Goal: Task Accomplishment & Management: Manage account settings

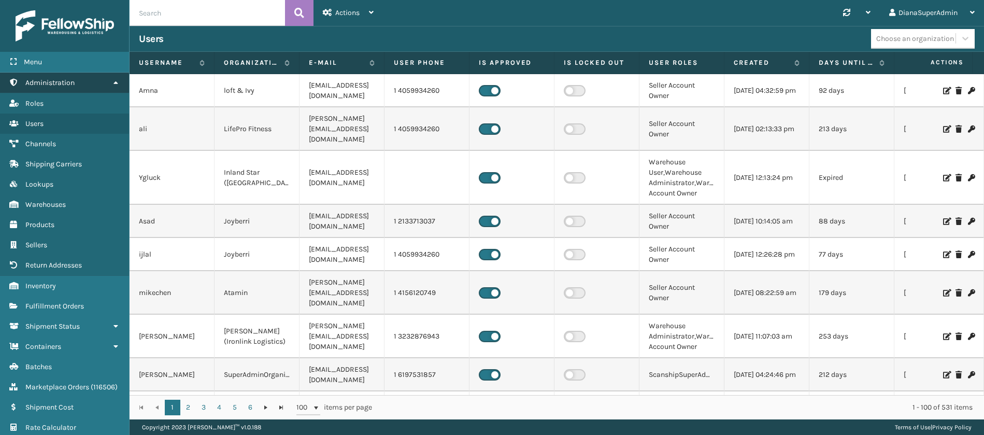
click at [115, 82] on icon at bounding box center [115, 82] width 8 height 7
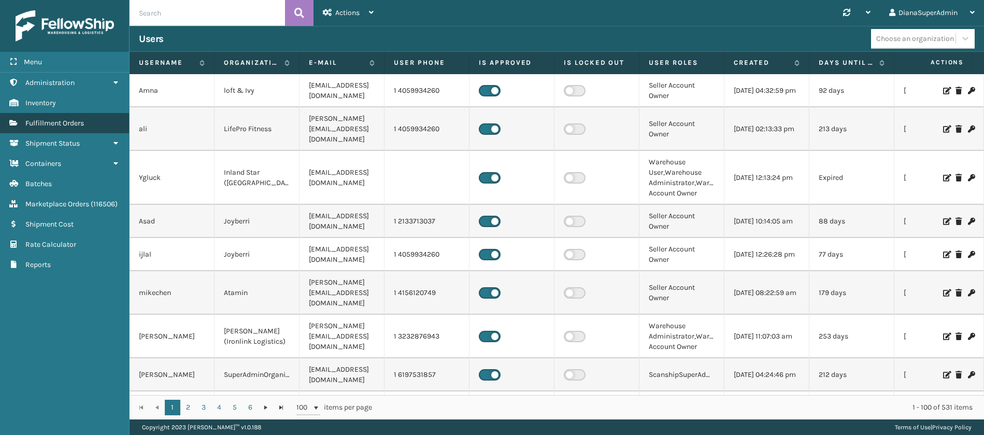
click at [96, 117] on link "Fulfillment Orders" at bounding box center [64, 123] width 129 height 20
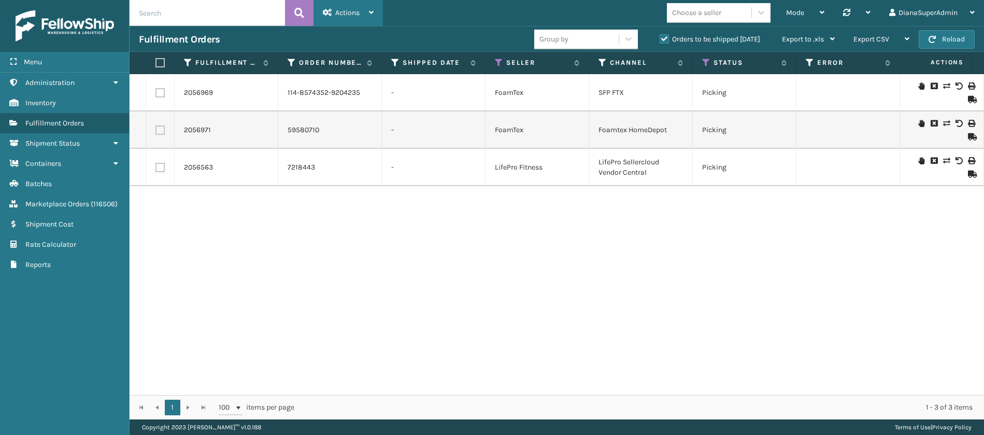
click at [375, 12] on div "Actions Settings Remove All Filters Track Fulfillment Order Export Labels Bulk …" at bounding box center [348, 13] width 69 height 26
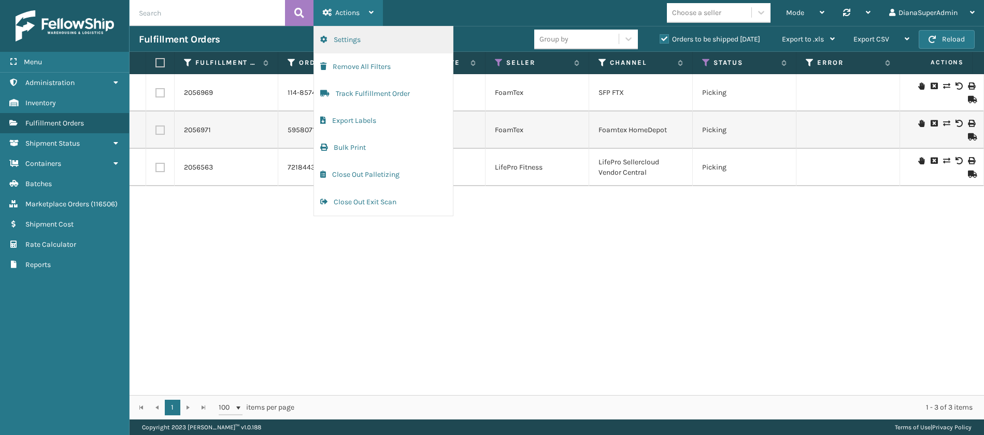
click at [377, 35] on button "Settings" at bounding box center [383, 39] width 139 height 27
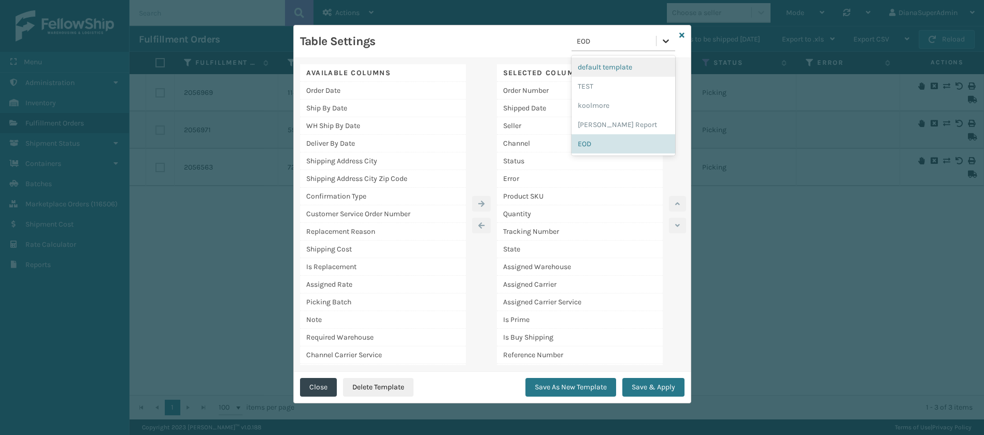
click at [670, 37] on icon at bounding box center [666, 41] width 10 height 10
click at [602, 121] on div "[PERSON_NAME] Report" at bounding box center [624, 124] width 104 height 19
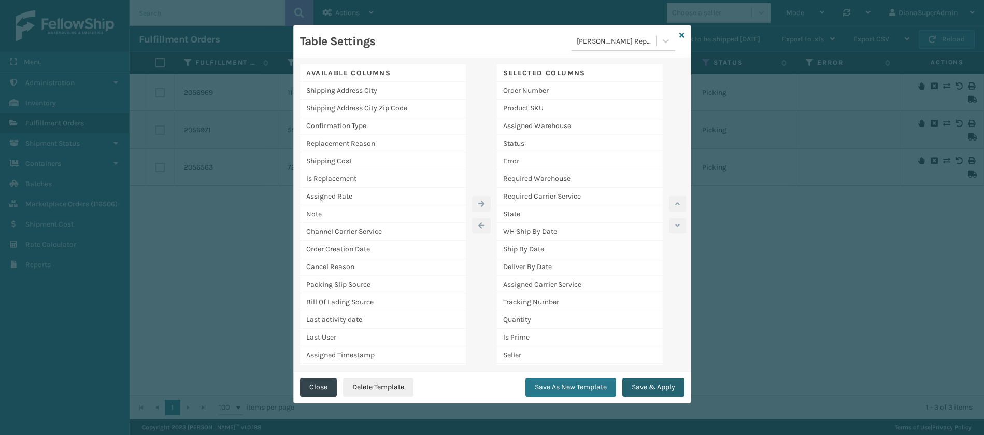
click at [646, 381] on button "Save & Apply" at bounding box center [653, 387] width 62 height 19
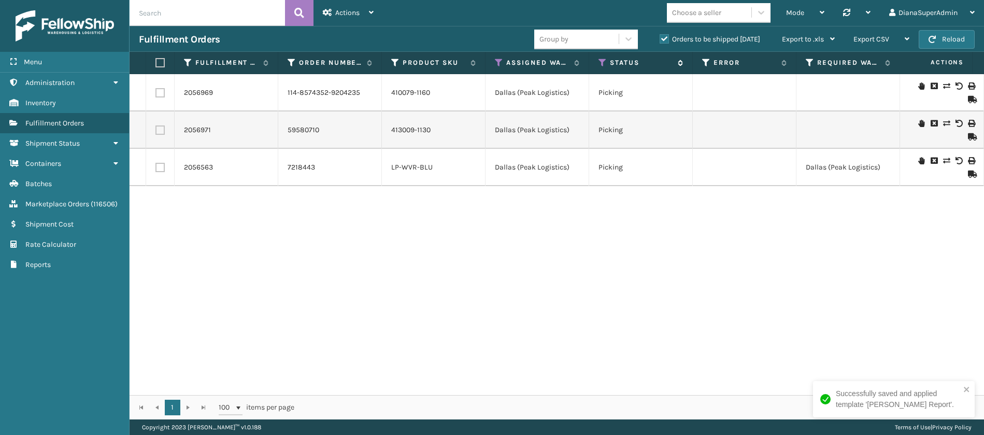
click at [605, 64] on icon at bounding box center [603, 62] width 8 height 9
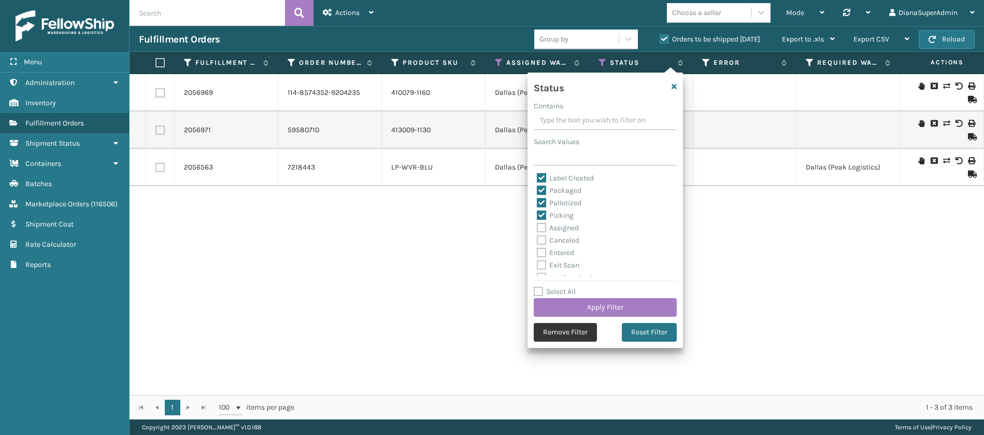
click at [552, 336] on button "Remove Filter" at bounding box center [565, 332] width 63 height 19
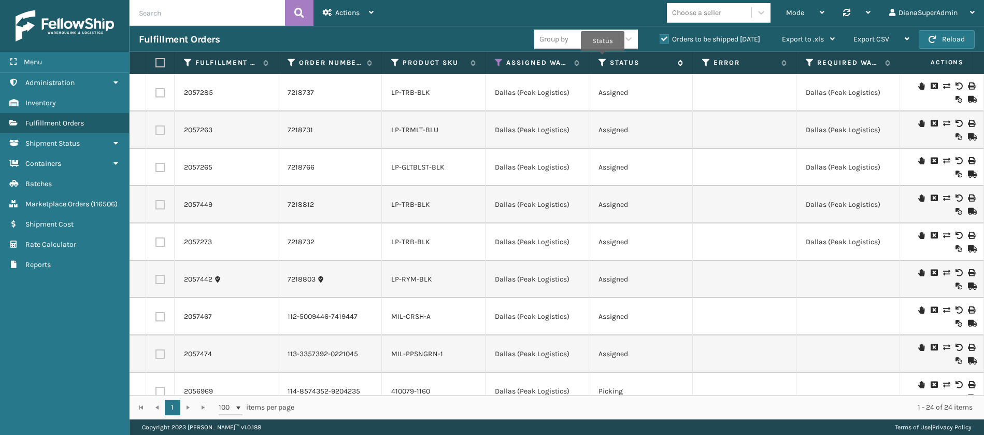
click at [603, 58] on icon at bounding box center [603, 62] width 8 height 9
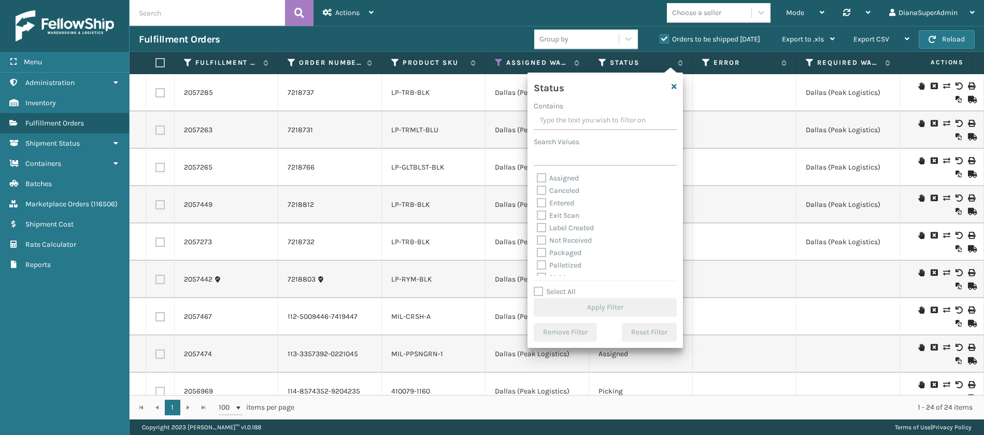
click at [543, 178] on label "Assigned" at bounding box center [558, 178] width 42 height 9
click at [537, 178] on input "Assigned" at bounding box center [537, 175] width 1 height 7
checkbox input "true"
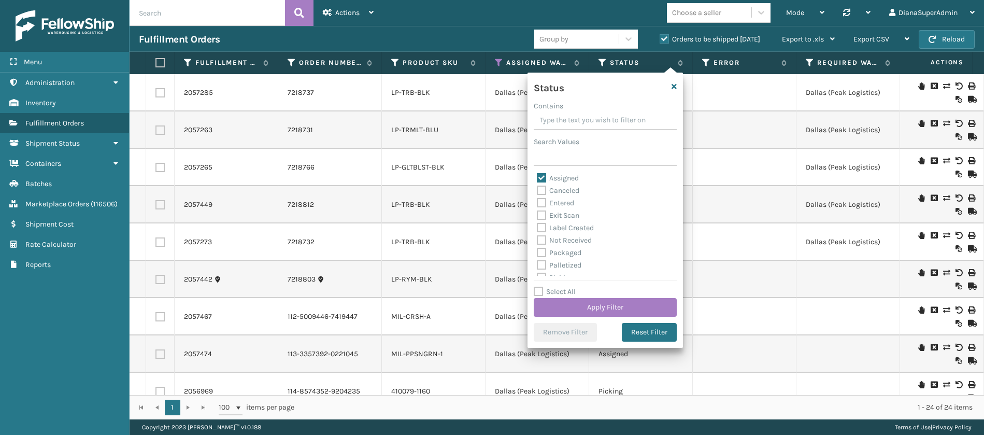
click at [543, 198] on label "Entered" at bounding box center [555, 202] width 37 height 9
click at [537, 198] on input "Entered" at bounding box center [537, 200] width 1 height 7
checkbox input "true"
click at [586, 305] on button "Apply Filter" at bounding box center [605, 307] width 143 height 19
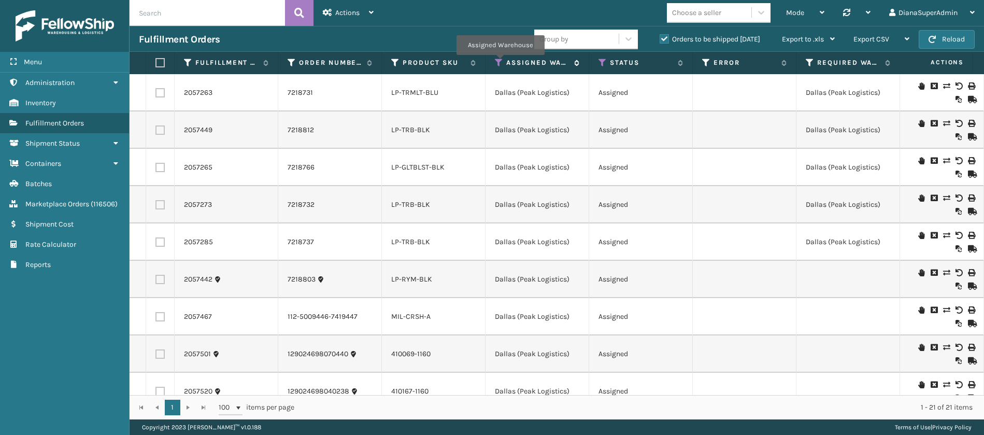
click at [500, 62] on icon at bounding box center [499, 62] width 8 height 9
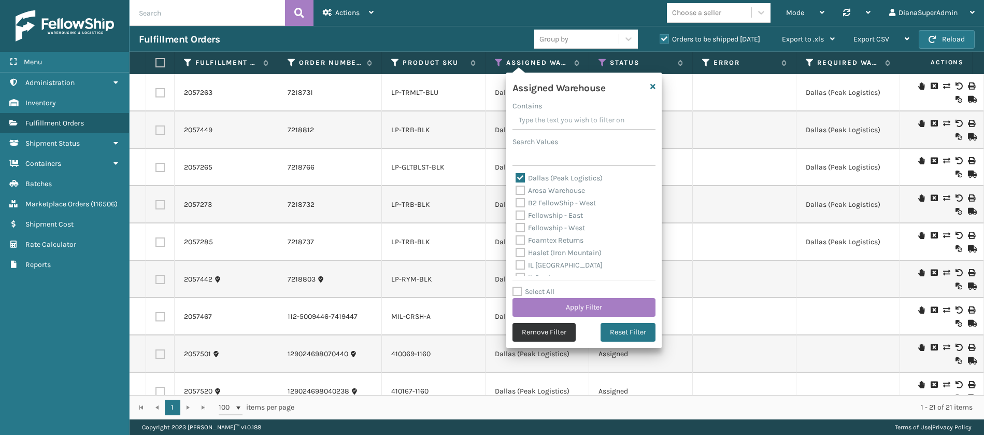
click at [566, 332] on button "Remove Filter" at bounding box center [544, 332] width 63 height 19
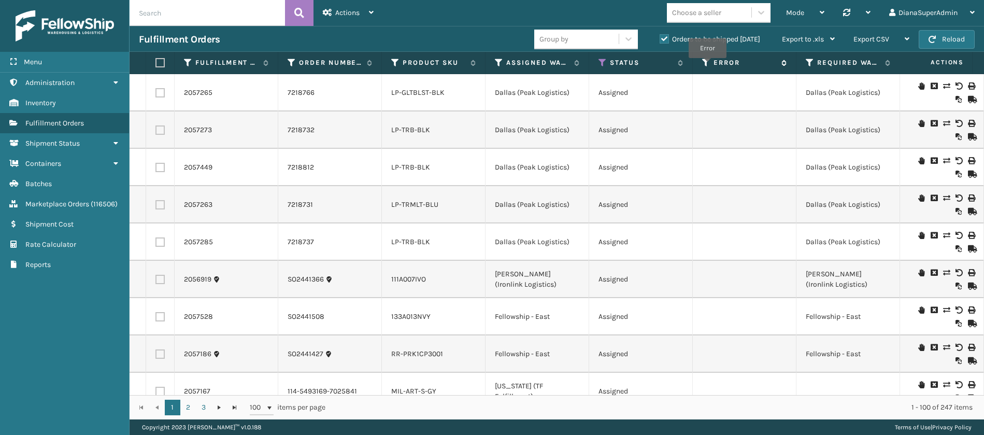
click at [708, 65] on icon at bounding box center [706, 62] width 8 height 9
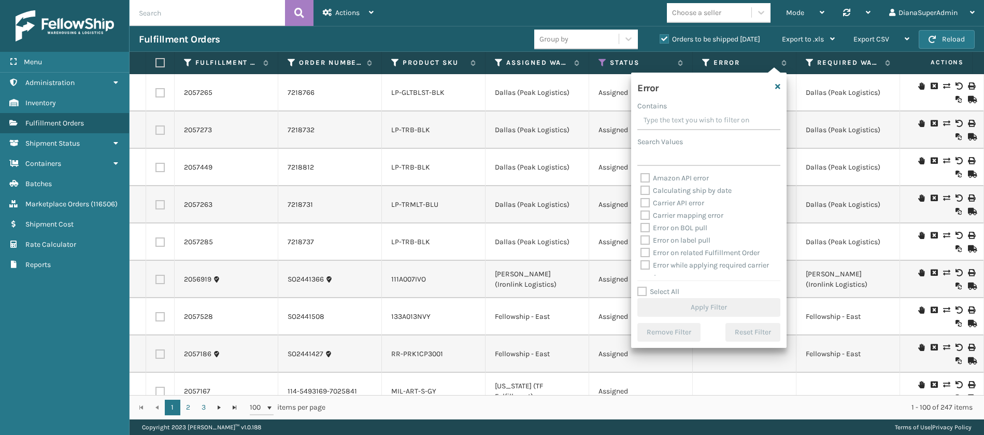
click at [646, 289] on label "Select All" at bounding box center [658, 291] width 42 height 9
click at [646, 287] on input "Select All" at bounding box center [714, 286] width 155 height 1
checkbox input "true"
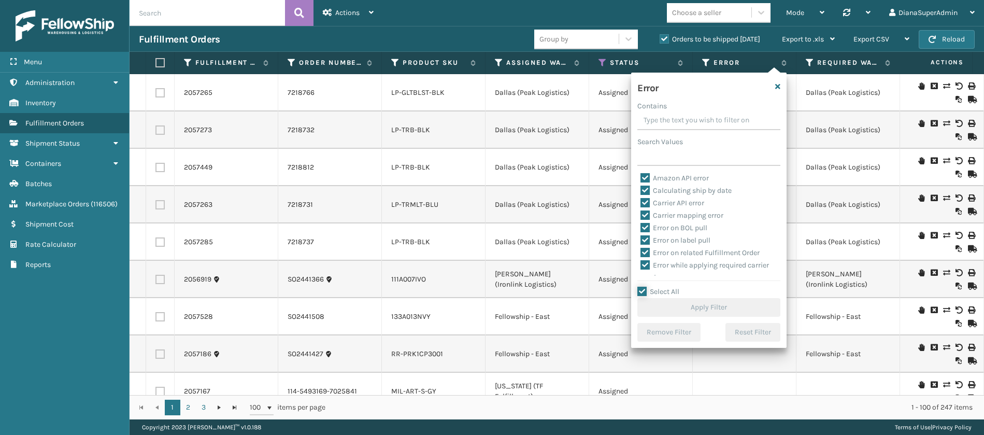
checkbox input "true"
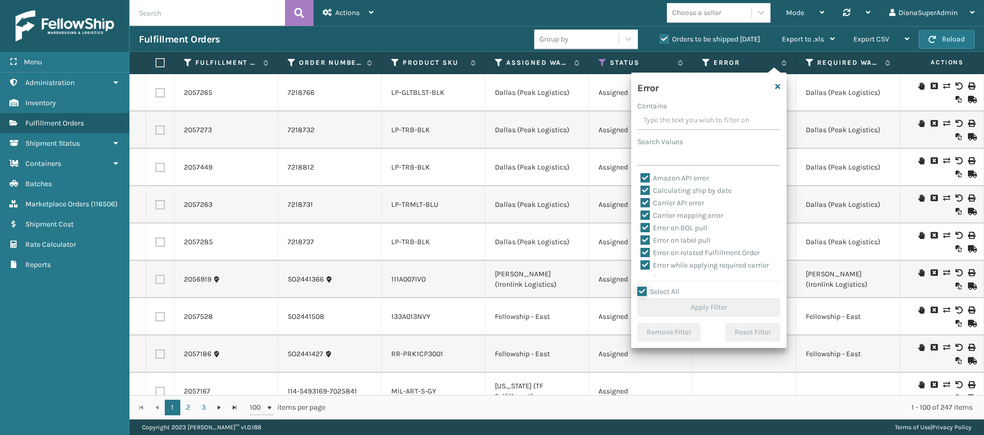
checkbox input "true"
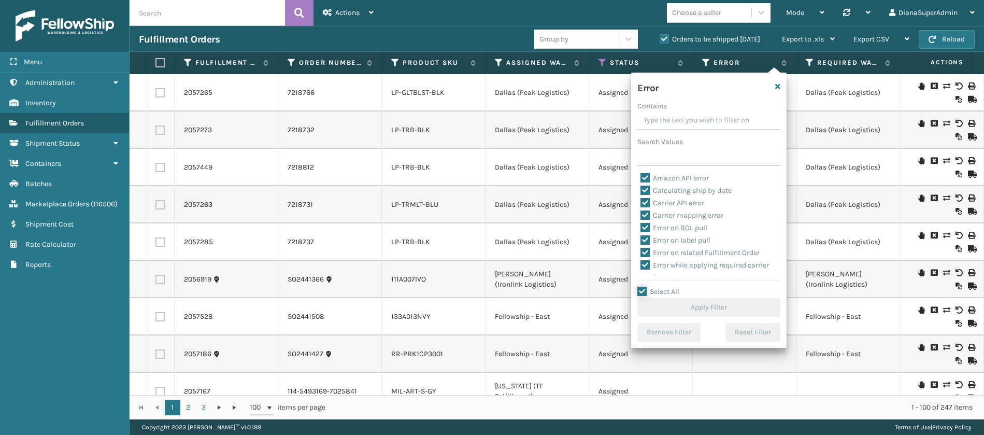
checkbox input "true"
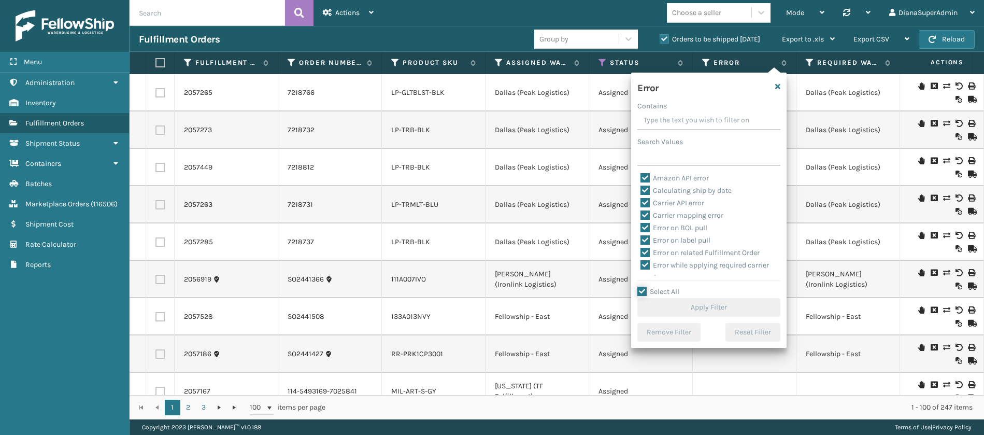
checkbox input "true"
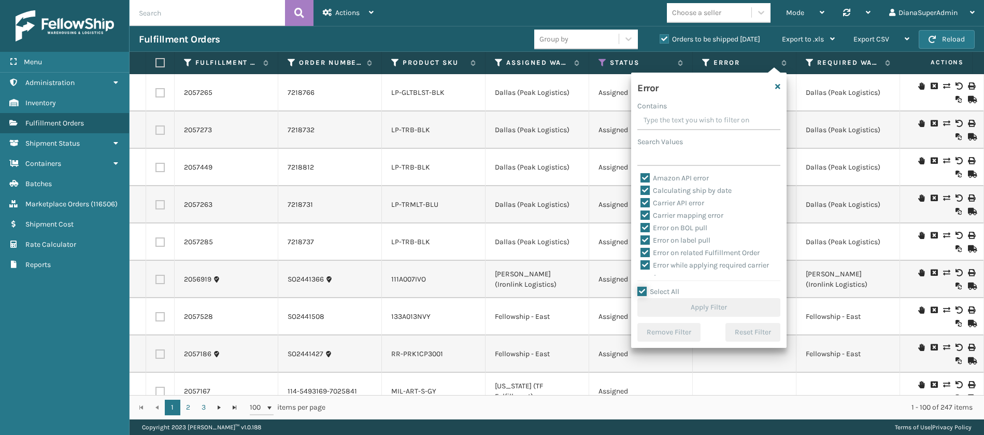
checkbox input "true"
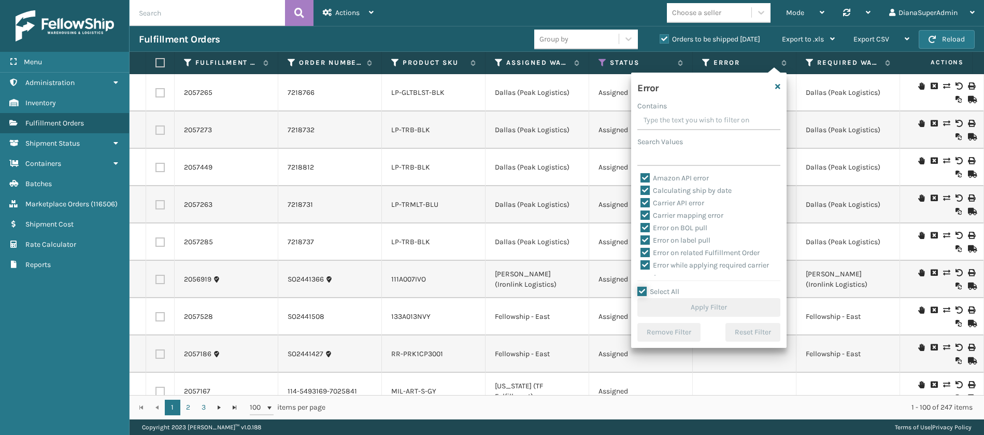
checkbox input "true"
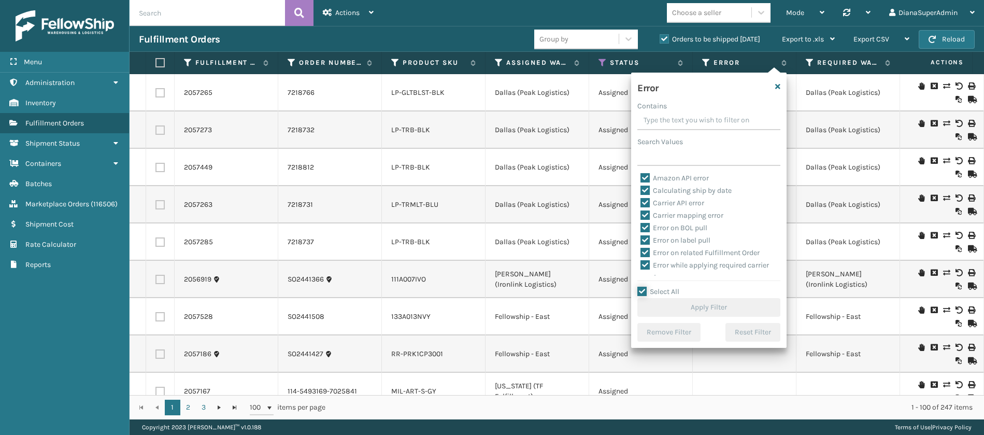
checkbox input "true"
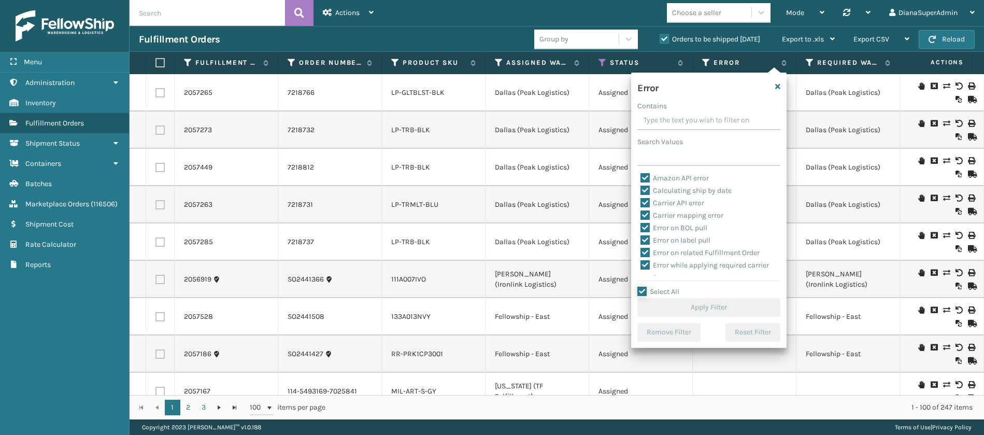
checkbox input "true"
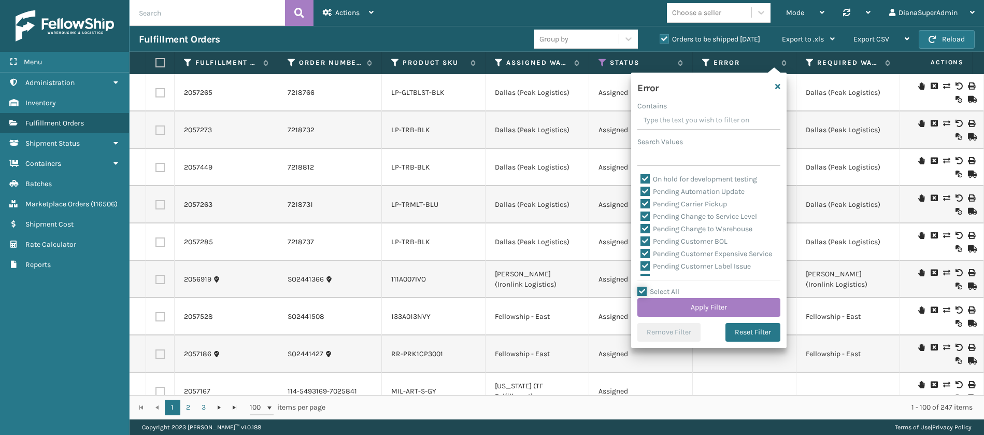
scroll to position [236, 0]
click at [644, 212] on label "Pending Automation Update" at bounding box center [693, 215] width 104 height 9
click at [641, 212] on input "Pending Automation Update" at bounding box center [641, 212] width 1 height 7
checkbox input "false"
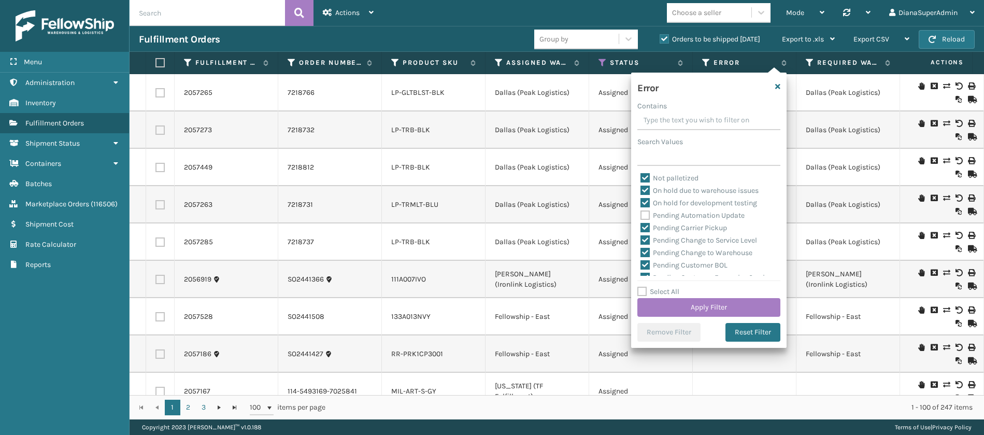
click at [649, 228] on label "Pending Carrier Pickup" at bounding box center [684, 227] width 87 height 9
click at [641, 228] on input "Pending Carrier Pickup" at bounding box center [641, 225] width 1 height 7
checkbox input "false"
click at [646, 243] on label "Pending Change to Service Level" at bounding box center [699, 240] width 117 height 9
click at [641, 241] on input "Pending Change to Service Level" at bounding box center [641, 237] width 1 height 7
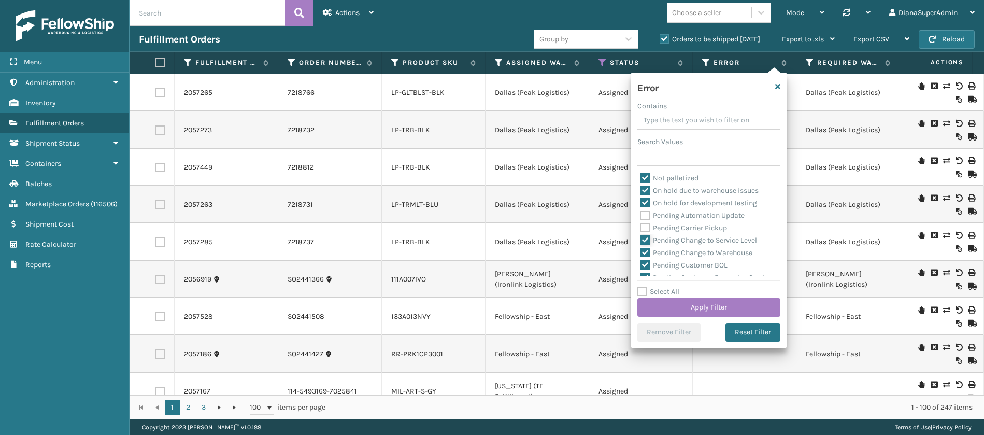
checkbox input "false"
click at [645, 252] on label "Pending Change to Warehouse" at bounding box center [697, 252] width 112 height 9
click at [641, 252] on input "Pending Change to Warehouse" at bounding box center [641, 250] width 1 height 7
checkbox input "false"
click at [645, 265] on label "Pending Customer BOL" at bounding box center [684, 265] width 87 height 9
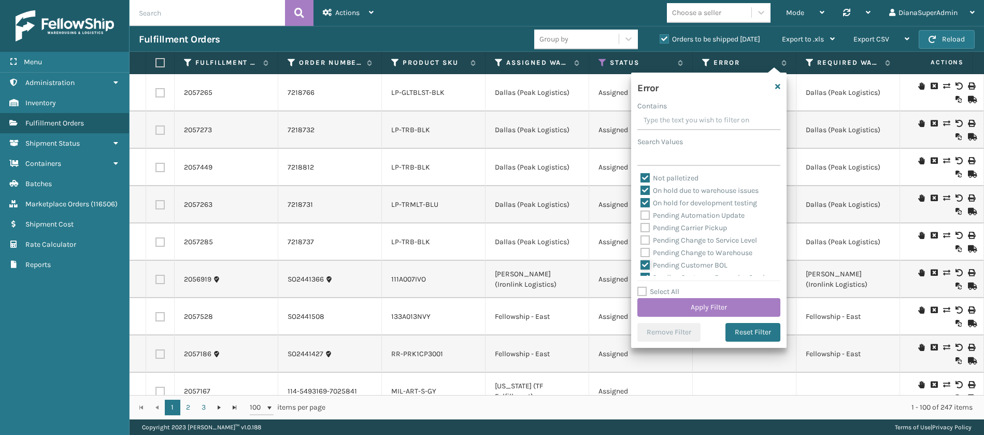
click at [641, 265] on input "Pending Customer BOL" at bounding box center [641, 262] width 1 height 7
checkbox input "false"
click at [647, 183] on label "Pending Customer Expensive Service" at bounding box center [707, 181] width 132 height 9
click at [641, 182] on input "Pending Customer Expensive Service" at bounding box center [641, 178] width 1 height 7
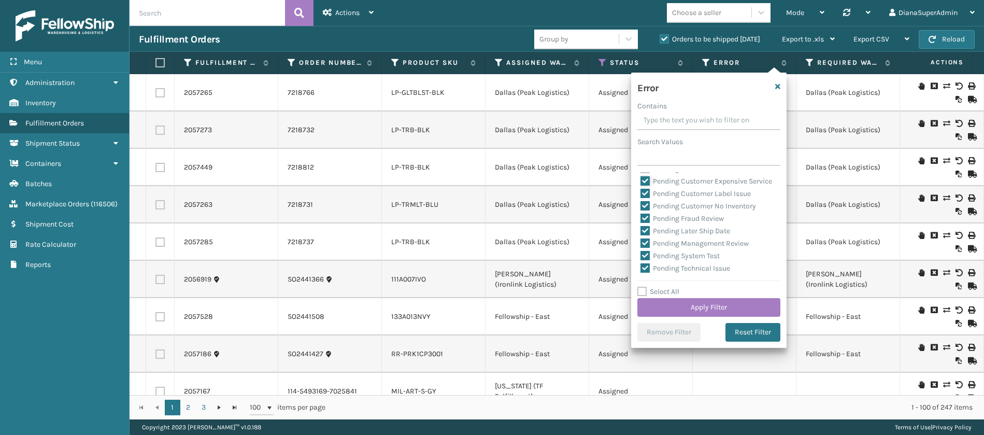
checkbox input "false"
click at [646, 198] on label "Pending Customer Label Issue" at bounding box center [696, 193] width 110 height 9
click at [641, 194] on input "Pending Customer Label Issue" at bounding box center [641, 191] width 1 height 7
checkbox input "false"
click at [645, 210] on label "Pending Customer No Inventory" at bounding box center [699, 206] width 116 height 9
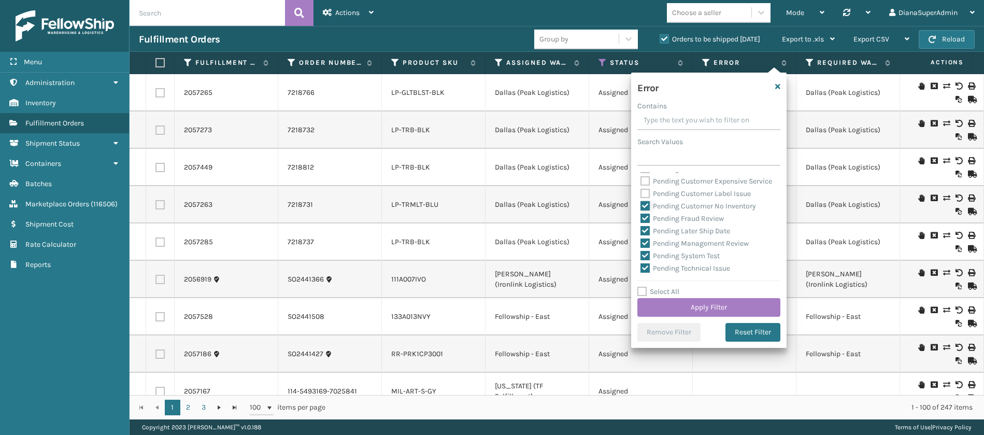
click at [641, 207] on input "Pending Customer No Inventory" at bounding box center [641, 203] width 1 height 7
checkbox input "false"
click at [645, 223] on label "Pending Fraud Review" at bounding box center [682, 218] width 83 height 9
click at [641, 219] on input "Pending Fraud Review" at bounding box center [641, 215] width 1 height 7
checkbox input "false"
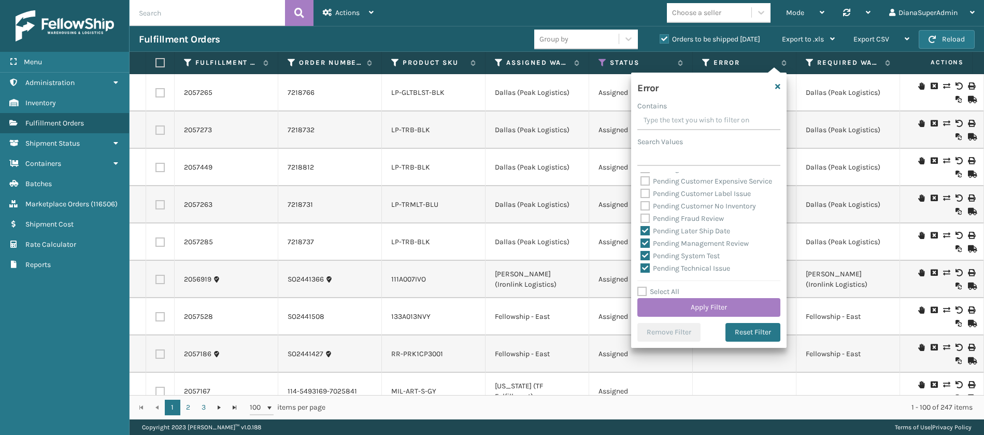
click at [645, 235] on label "Pending Later Ship Date" at bounding box center [686, 230] width 90 height 9
click at [641, 232] on input "Pending Later Ship Date" at bounding box center [641, 228] width 1 height 7
checkbox input "false"
click at [644, 248] on label "Pending Management Review" at bounding box center [695, 243] width 108 height 9
click at [641, 244] on input "Pending Management Review" at bounding box center [641, 240] width 1 height 7
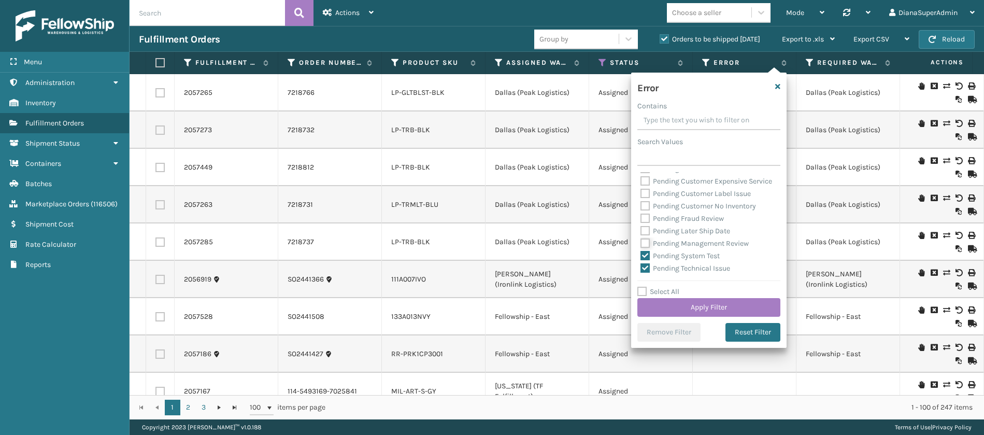
checkbox input "false"
click at [644, 260] on label "Pending System Test" at bounding box center [680, 255] width 79 height 9
click at [641, 257] on input "Pending System Test" at bounding box center [641, 253] width 1 height 7
checkbox input "false"
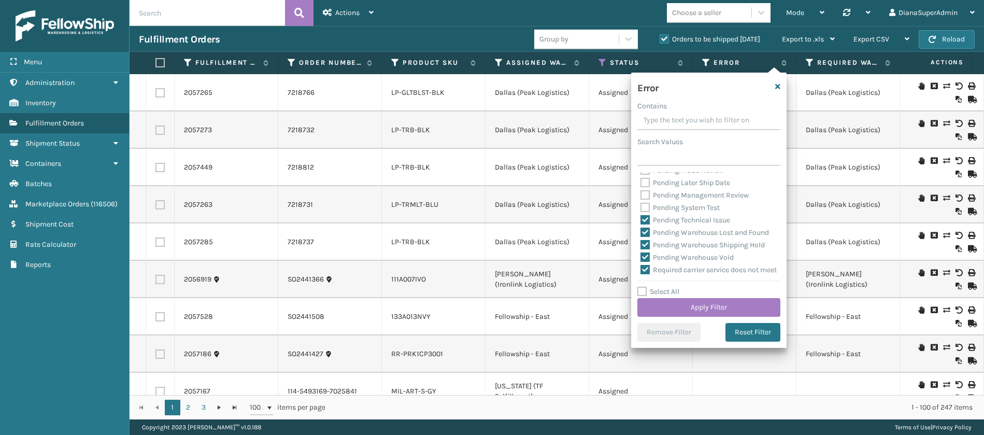
click at [647, 224] on label "Pending Technical Issue" at bounding box center [686, 220] width 90 height 9
click at [641, 221] on input "Pending Technical Issue" at bounding box center [641, 217] width 1 height 7
checkbox input "false"
click at [647, 237] on label "Pending Warehouse Lost and Found" at bounding box center [705, 232] width 129 height 9
click at [641, 233] on input "Pending Warehouse Lost and Found" at bounding box center [641, 229] width 1 height 7
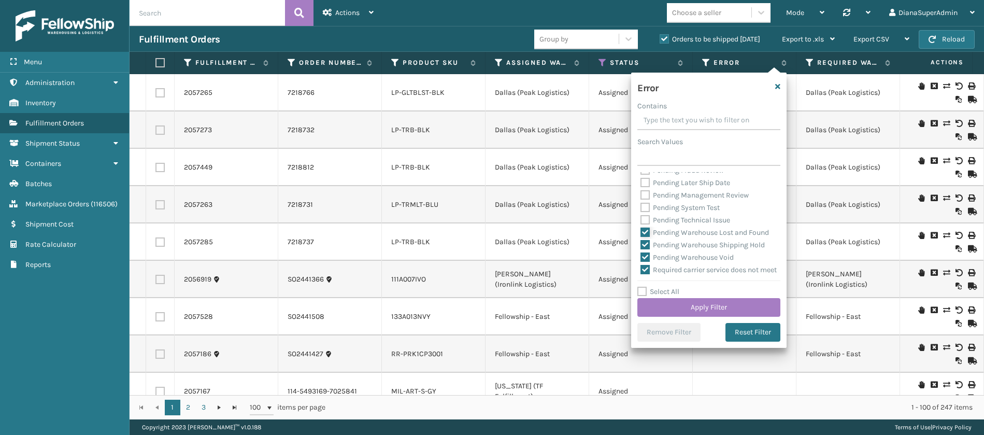
checkbox input "false"
click at [647, 251] on div "Pending Warehouse Shipping Hold" at bounding box center [709, 245] width 137 height 12
click at [647, 249] on label "Pending Warehouse Shipping Hold" at bounding box center [703, 244] width 124 height 9
click at [641, 246] on input "Pending Warehouse Shipping Hold" at bounding box center [641, 242] width 1 height 7
checkbox input "false"
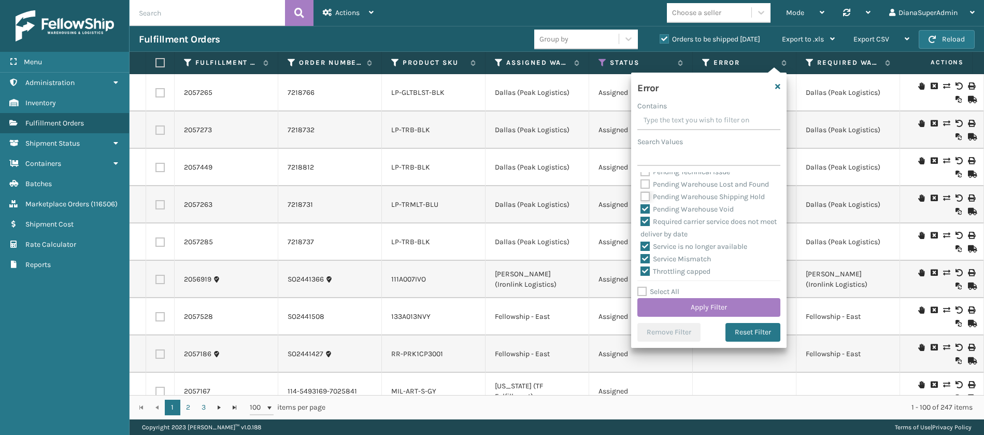
scroll to position [433, 0]
click at [644, 210] on label "Pending Warehouse Void" at bounding box center [687, 205] width 93 height 9
click at [641, 206] on input "Pending Warehouse Void" at bounding box center [641, 203] width 1 height 7
checkbox input "false"
click at [714, 304] on button "Apply Filter" at bounding box center [708, 307] width 143 height 19
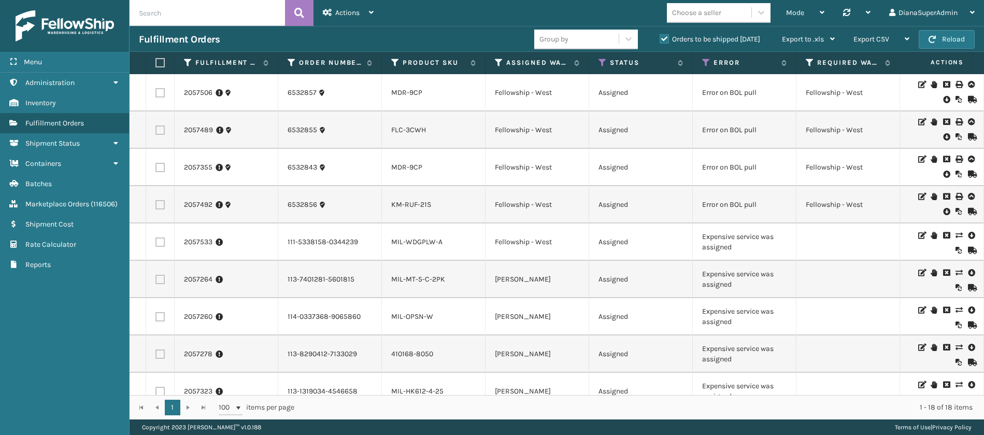
scroll to position [0, 205]
click at [665, 40] on label "Orders to be shipped [DATE]" at bounding box center [710, 39] width 101 height 9
click at [660, 40] on input "Orders to be shipped [DATE]" at bounding box center [660, 36] width 1 height 7
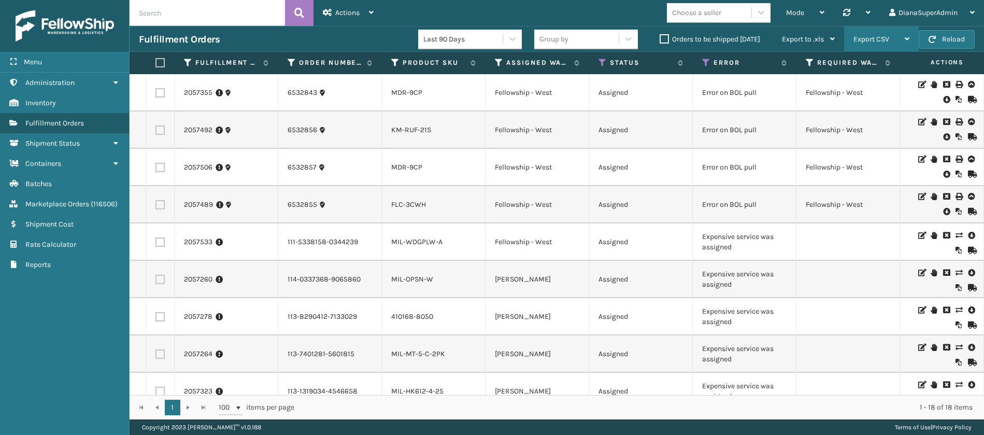
click at [888, 39] on span "Export CSV" at bounding box center [872, 39] width 36 height 9
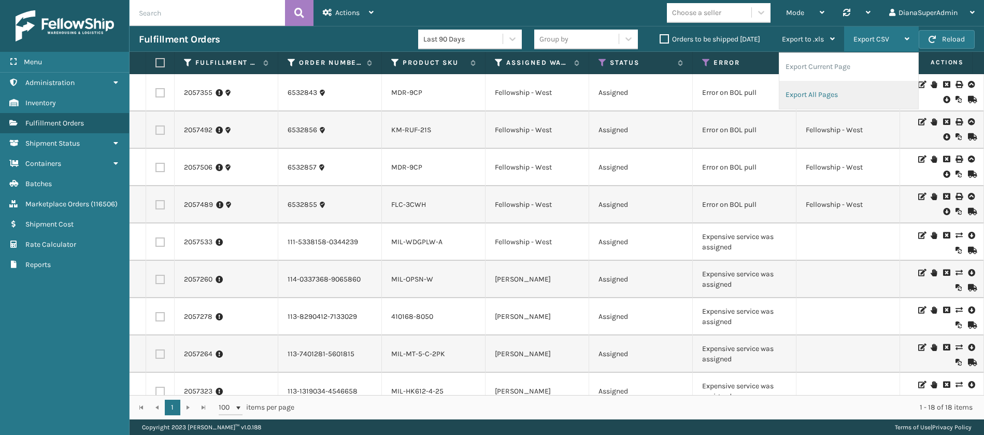
click at [811, 90] on li "Export All Pages" at bounding box center [848, 95] width 139 height 28
